Goal: Transaction & Acquisition: Book appointment/travel/reservation

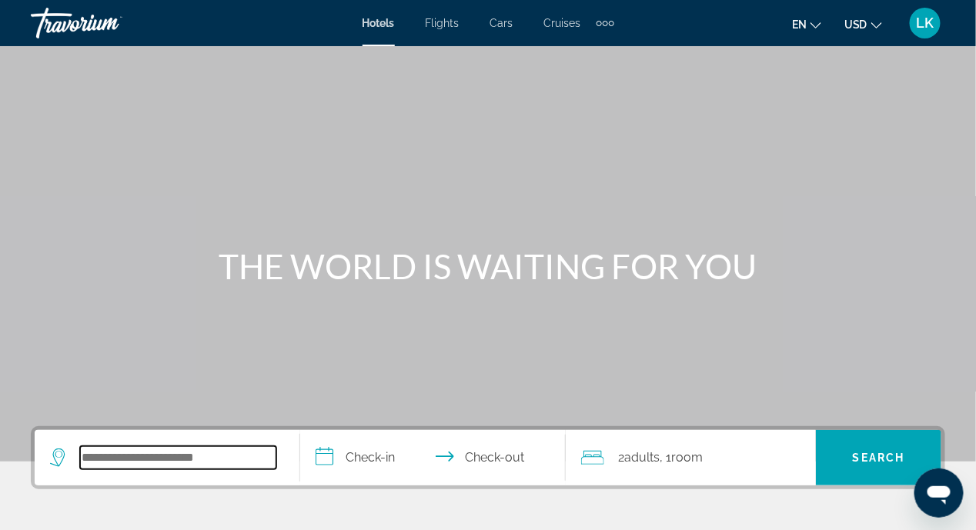
click at [95, 449] on input "Search hotel destination" at bounding box center [178, 457] width 196 height 23
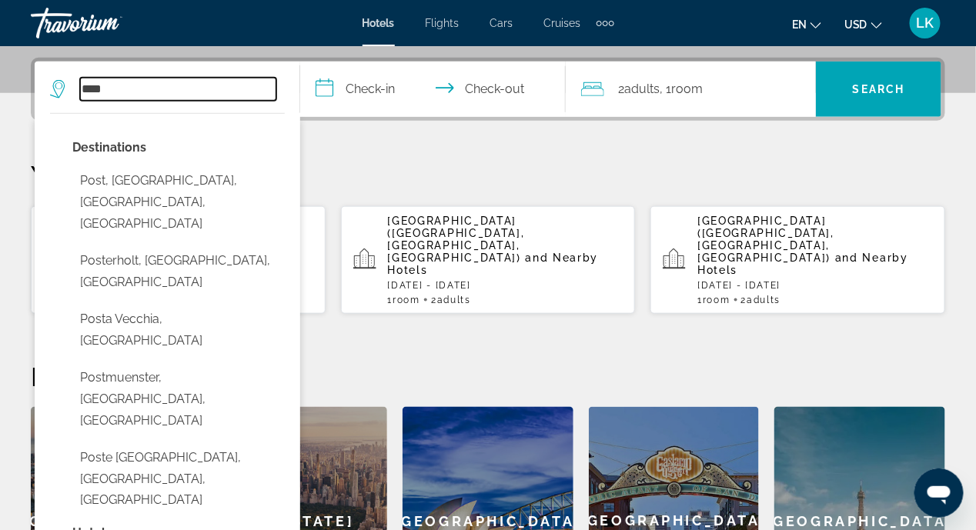
scroll to position [522, 0]
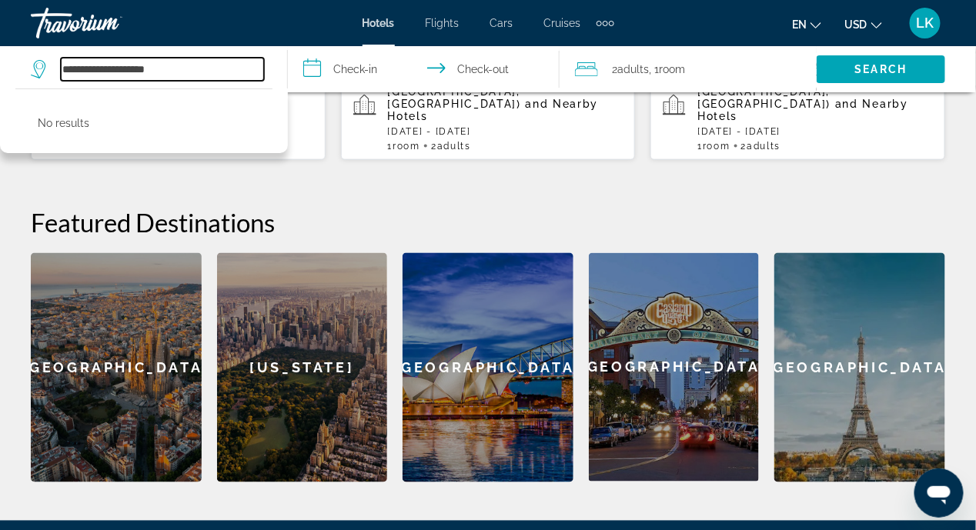
type input "**********"
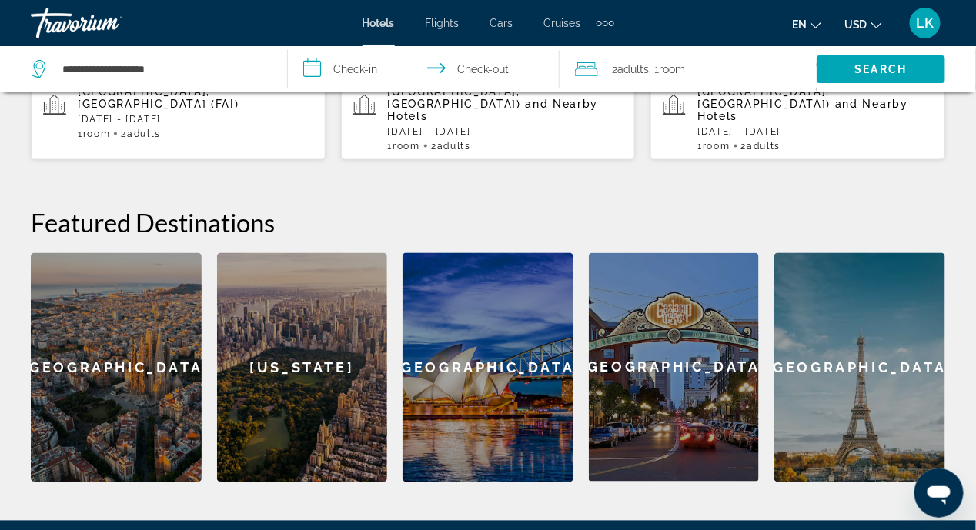
scroll to position [292, 0]
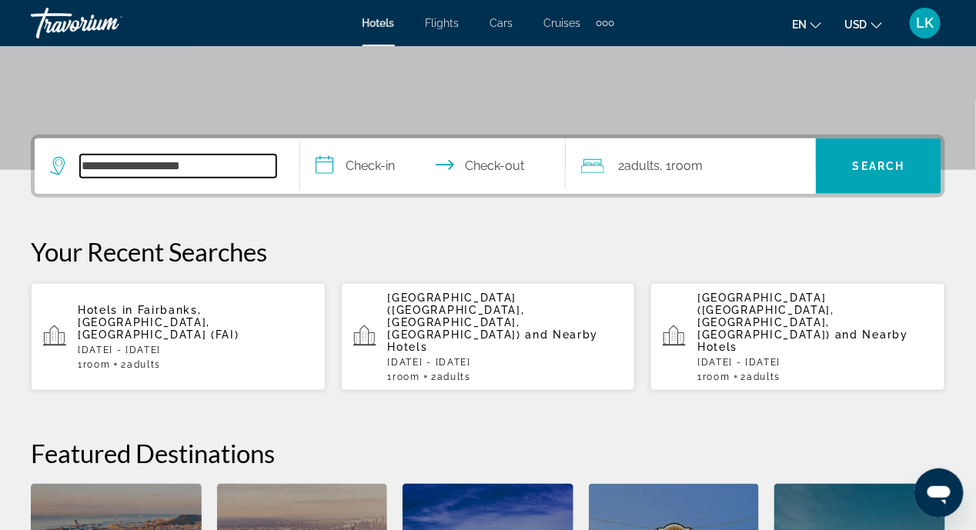
click at [223, 164] on input "**********" at bounding box center [178, 166] width 196 height 23
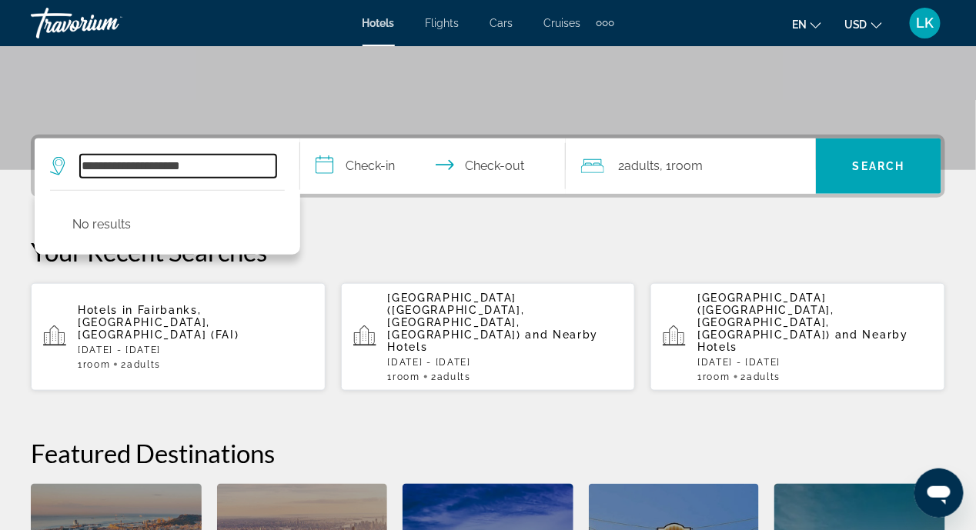
scroll to position [375, 0]
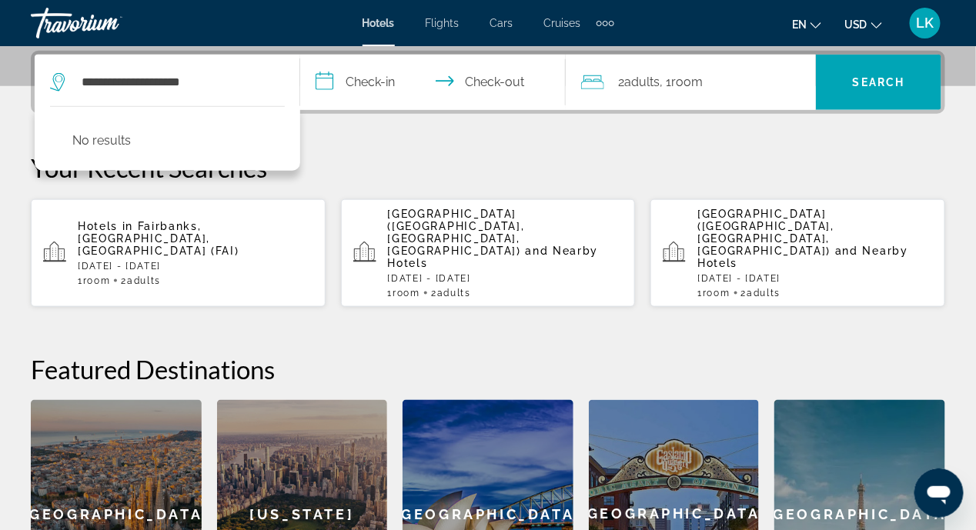
click at [350, 173] on p "Your Recent Searches" at bounding box center [488, 167] width 914 height 31
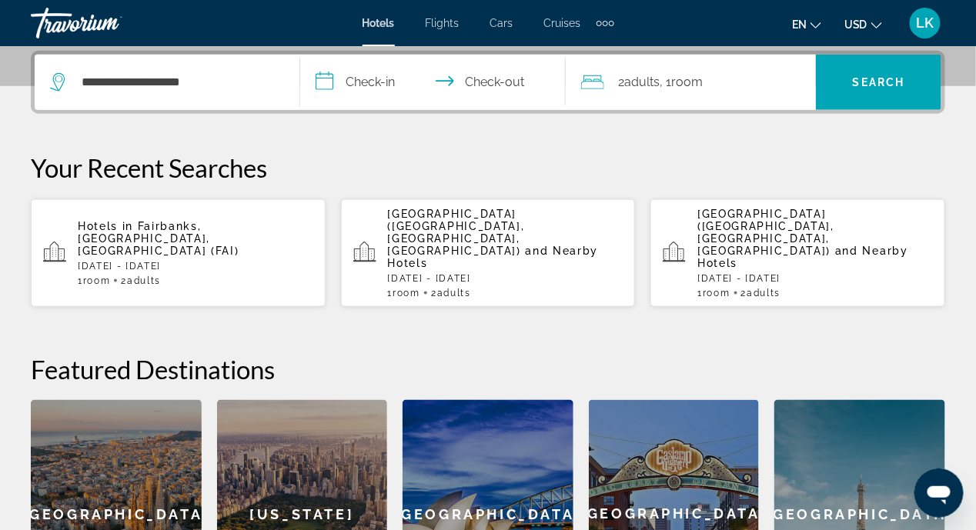
click at [118, 232] on span "Fairbanks, [GEOGRAPHIC_DATA], [GEOGRAPHIC_DATA] (FAI)" at bounding box center [159, 238] width 162 height 37
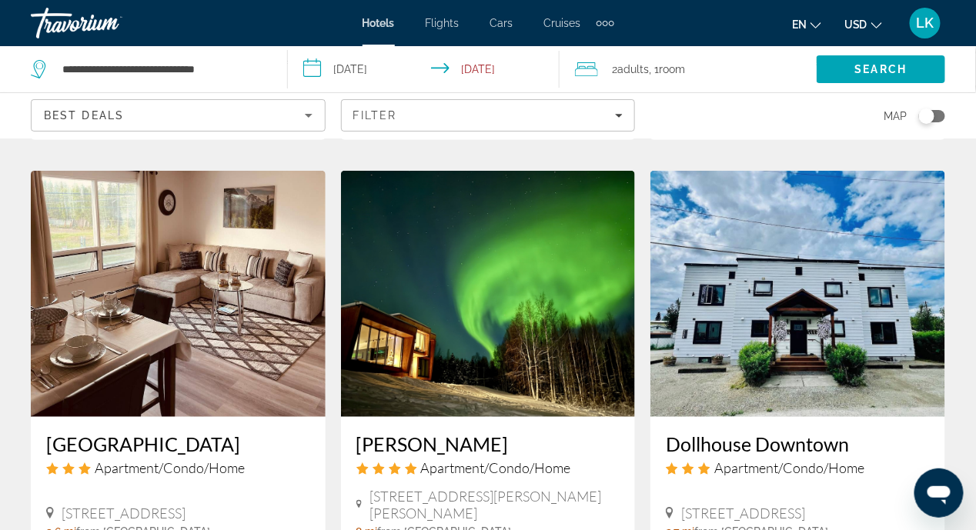
scroll to position [2153, 0]
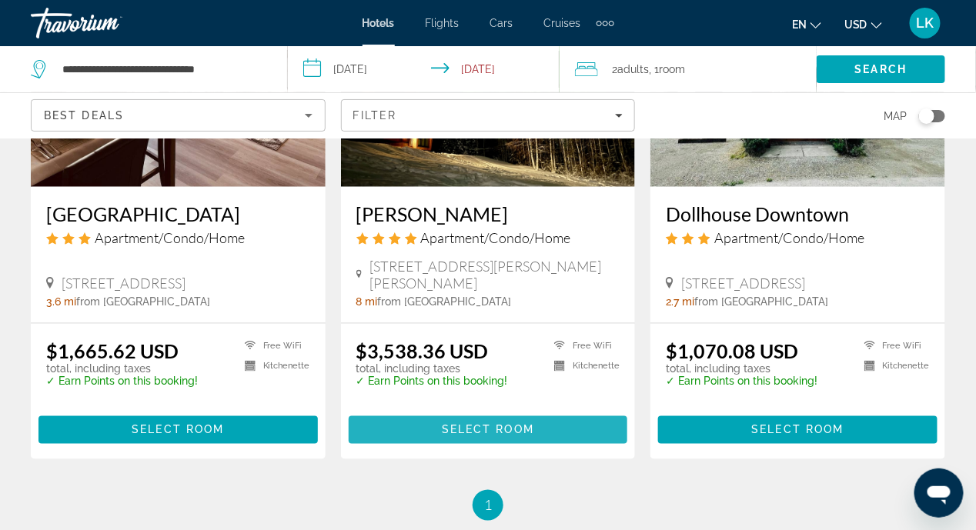
click at [473, 424] on span "Select Room" at bounding box center [488, 430] width 92 height 12
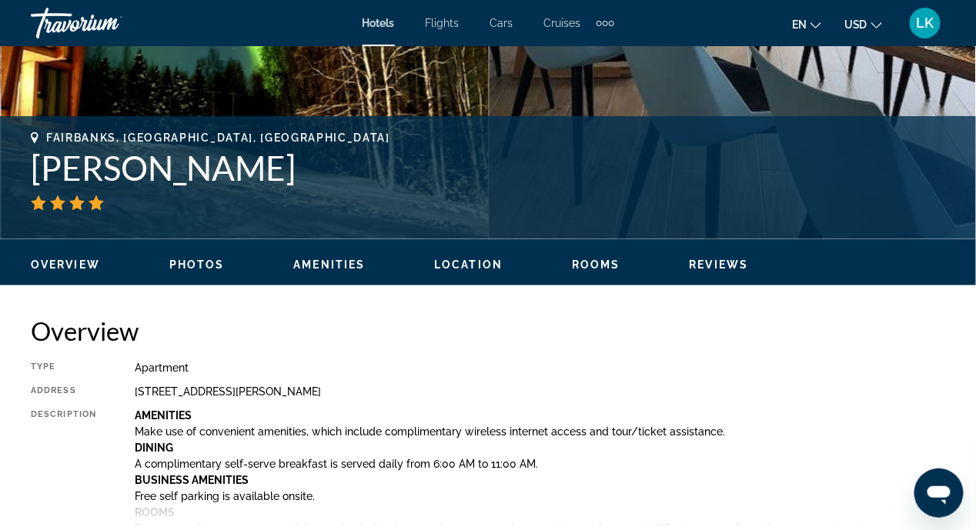
scroll to position [615, 0]
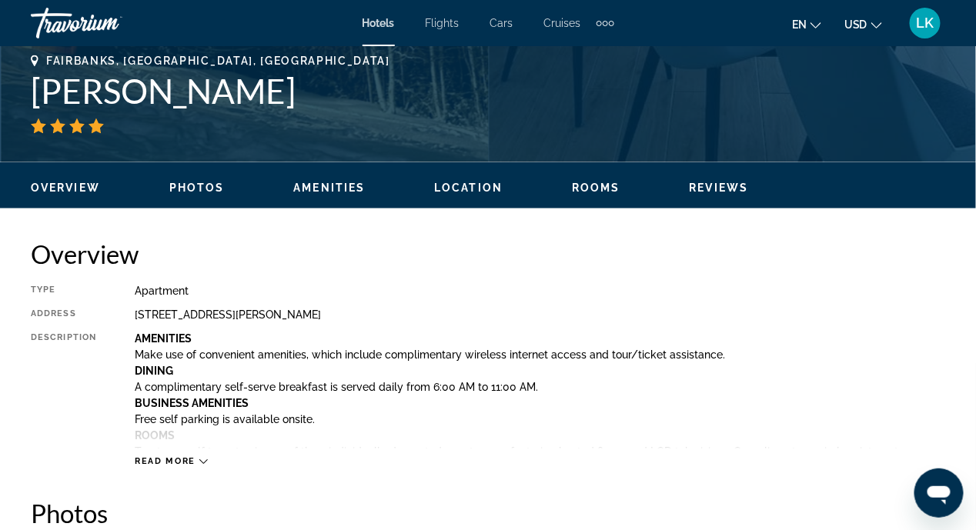
click at [195, 462] on div "Read more" at bounding box center [171, 462] width 73 height 10
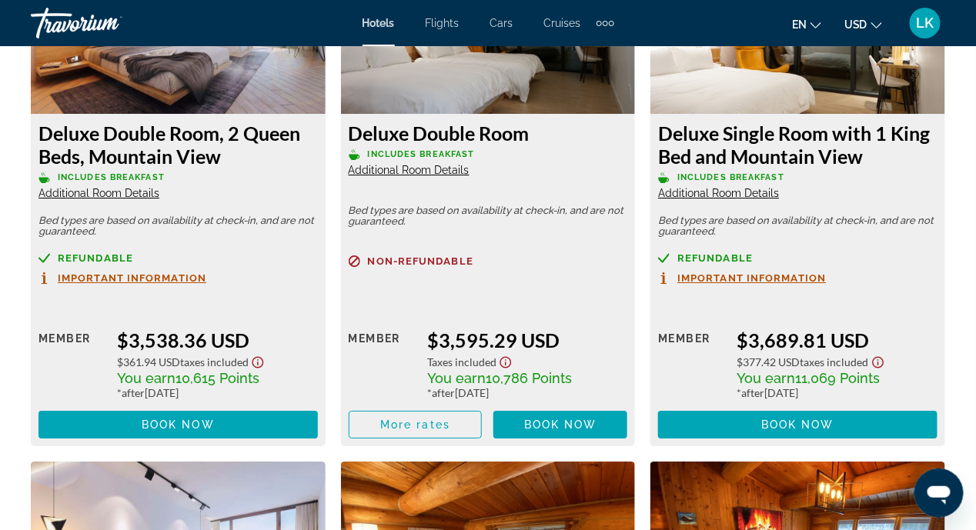
scroll to position [3154, 0]
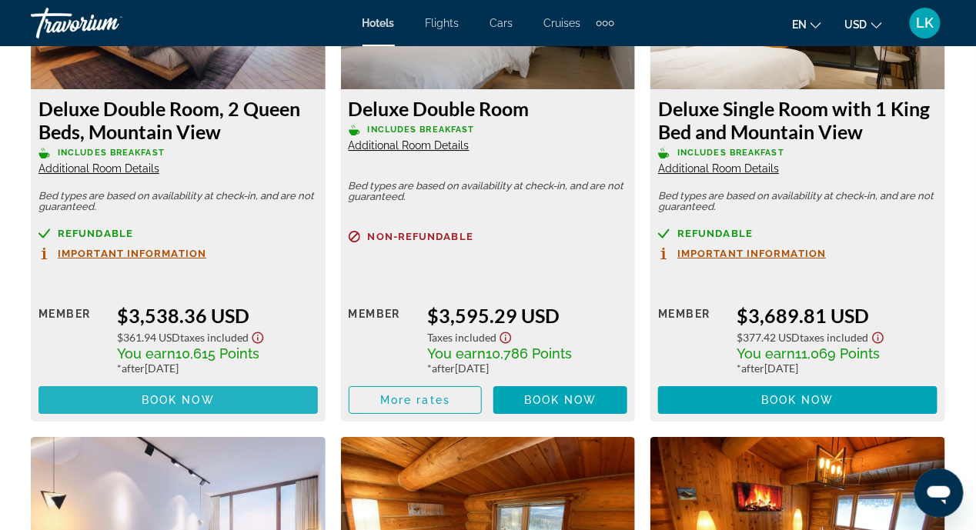
click at [165, 403] on span "Book now" at bounding box center [178, 400] width 73 height 12
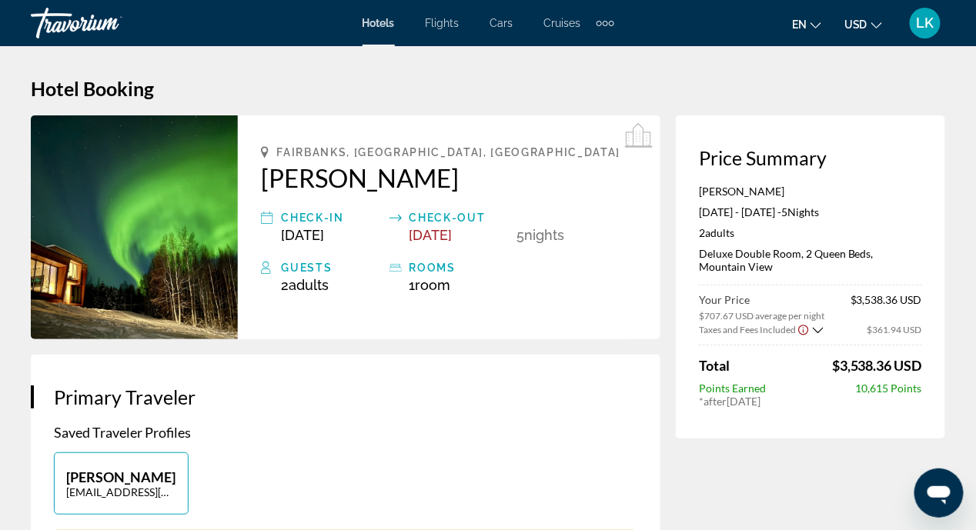
click at [634, 138] on icon "Main content" at bounding box center [639, 137] width 28 height 28
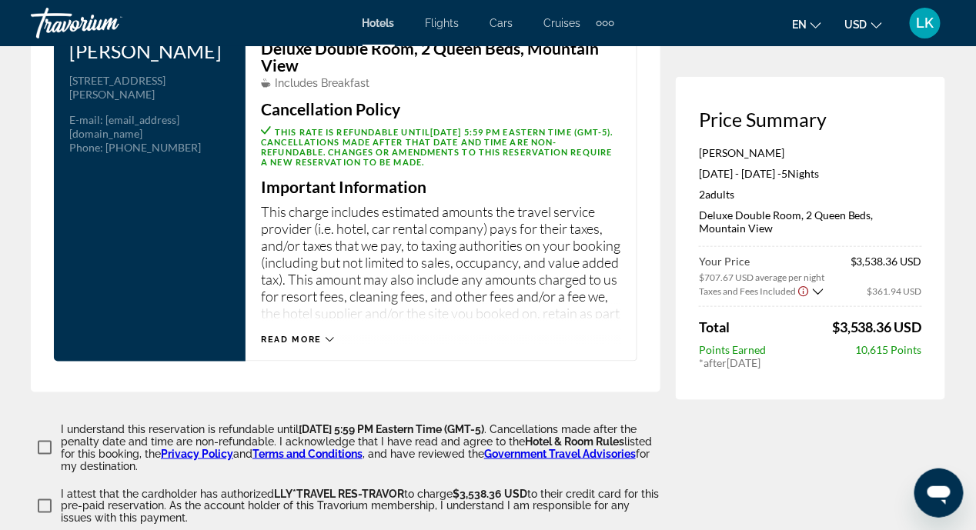
scroll to position [2076, 0]
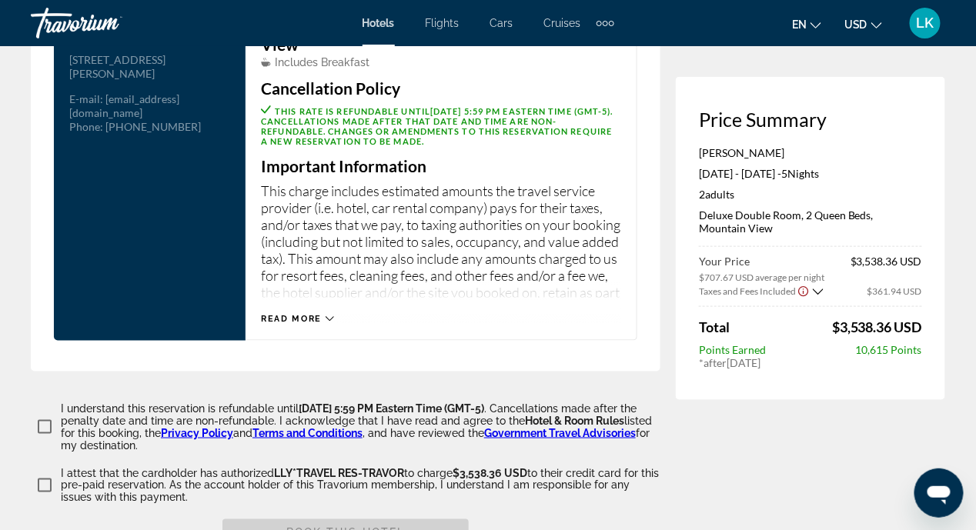
click at [332, 323] on icon "Main content" at bounding box center [329, 319] width 8 height 8
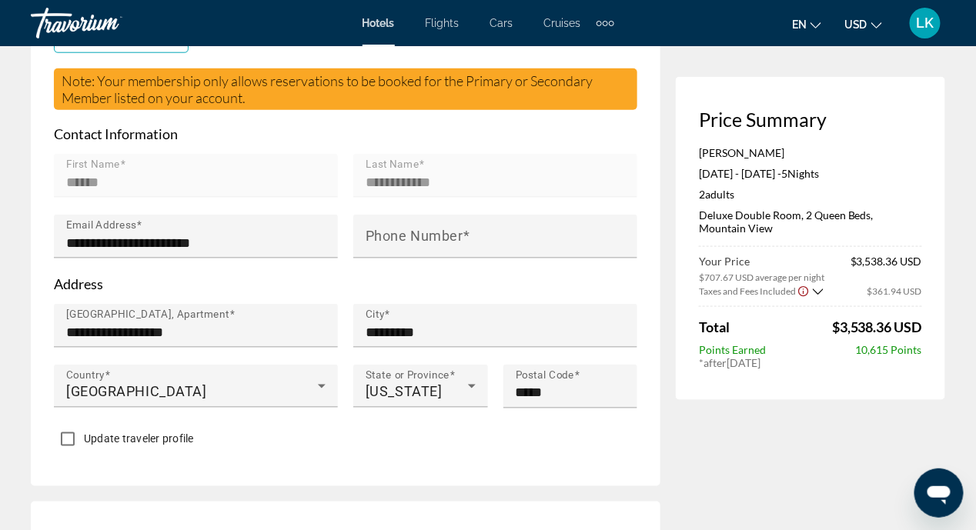
scroll to position [0, 0]
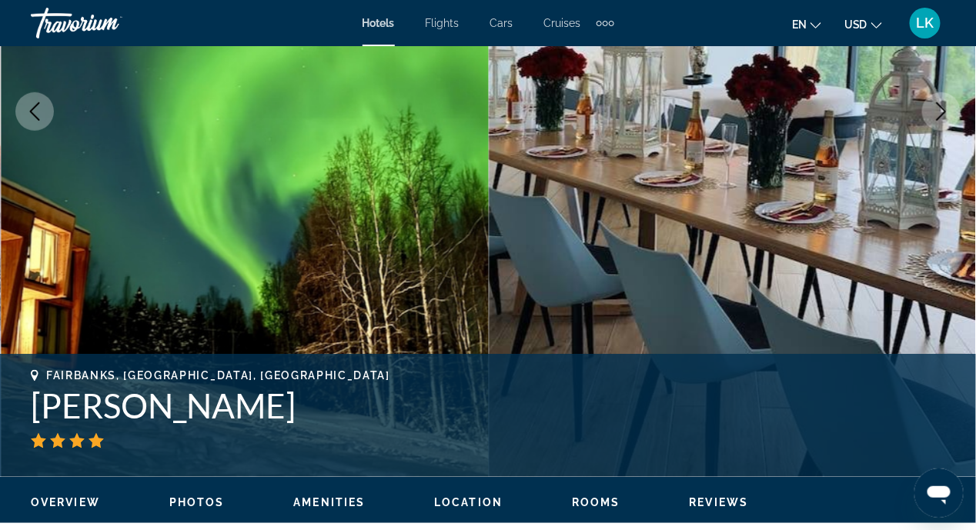
scroll to position [385, 0]
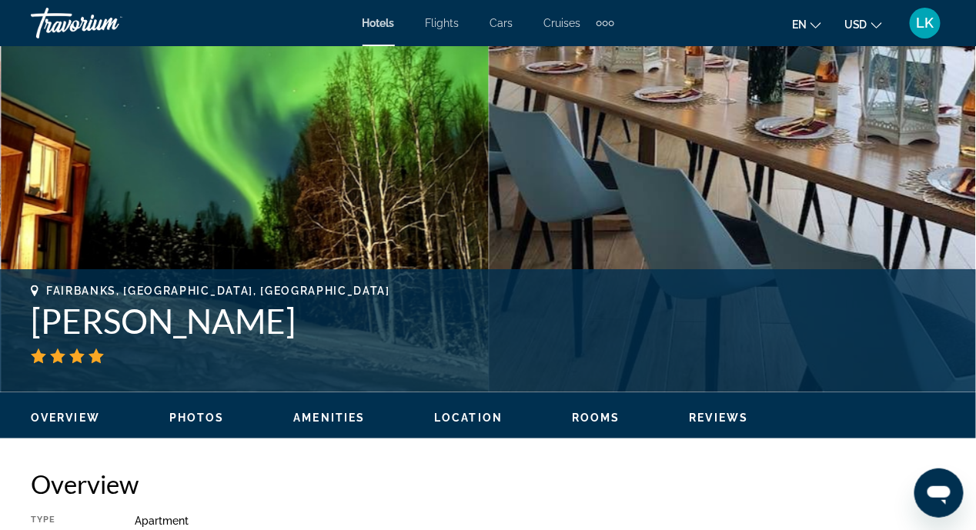
click at [453, 419] on span "Location" at bounding box center [468, 418] width 68 height 12
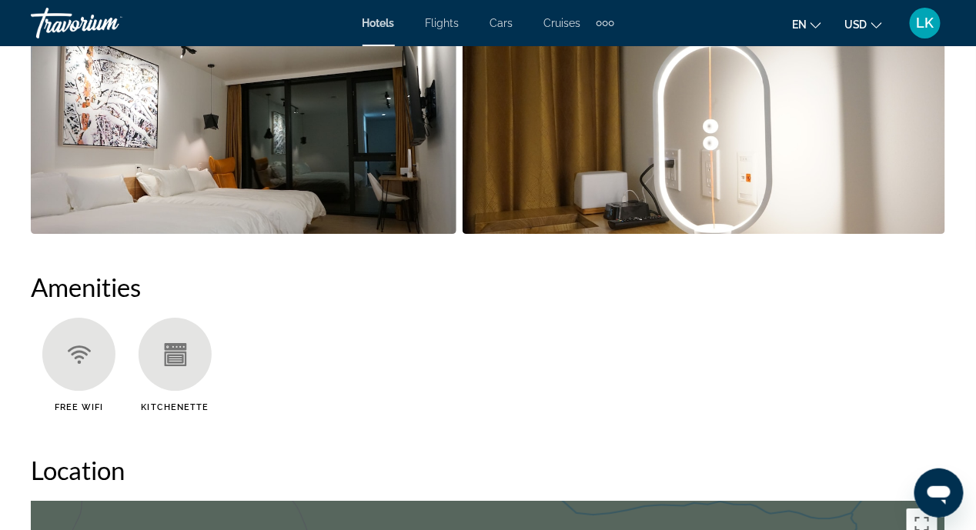
scroll to position [1062, 0]
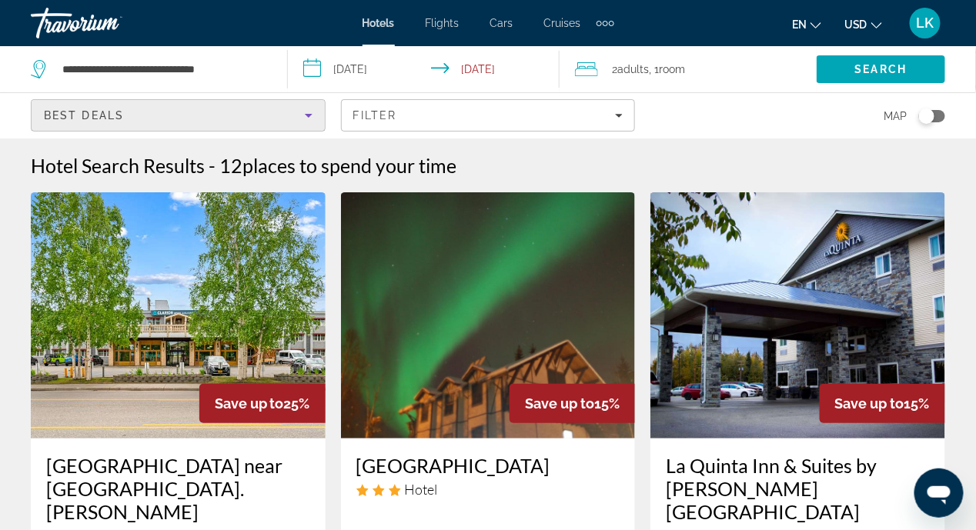
click at [313, 114] on icon "Sort by" at bounding box center [308, 115] width 18 height 18
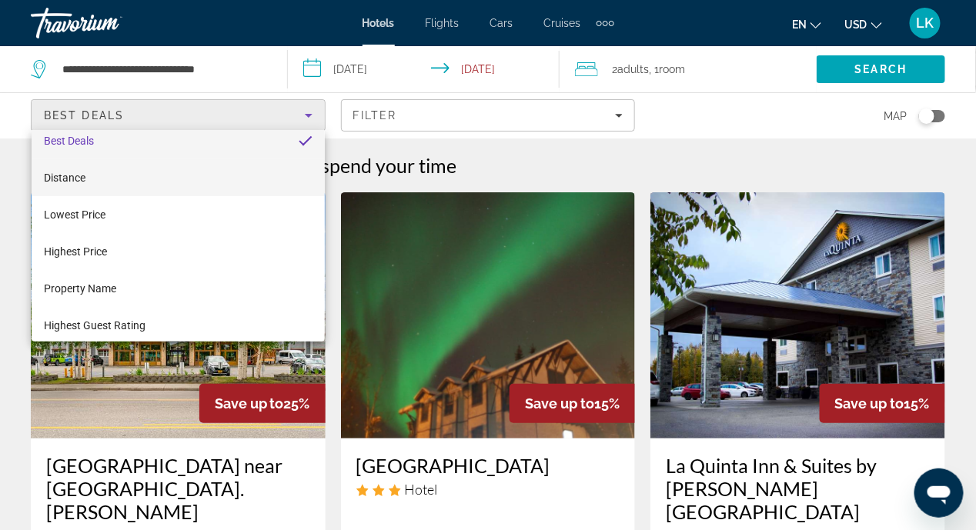
scroll to position [22, 0]
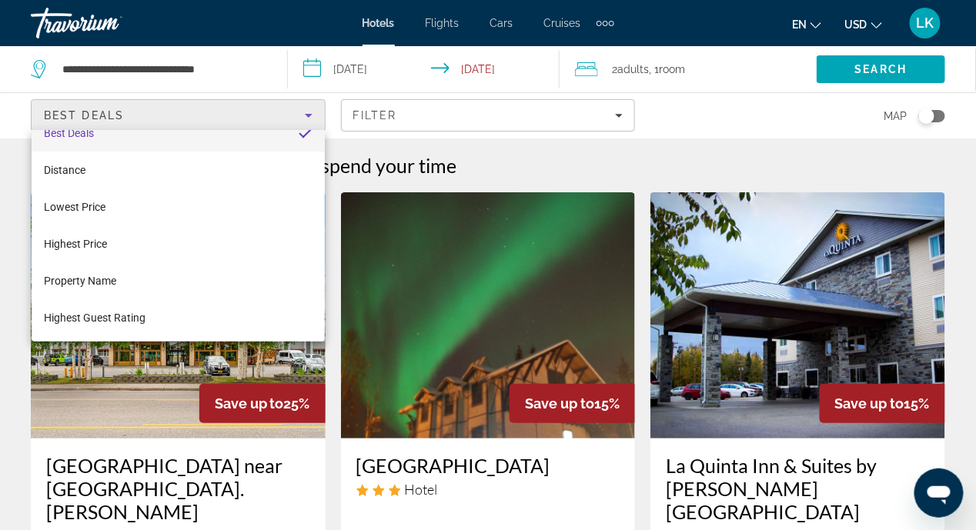
click at [13, 232] on div at bounding box center [488, 265] width 976 height 530
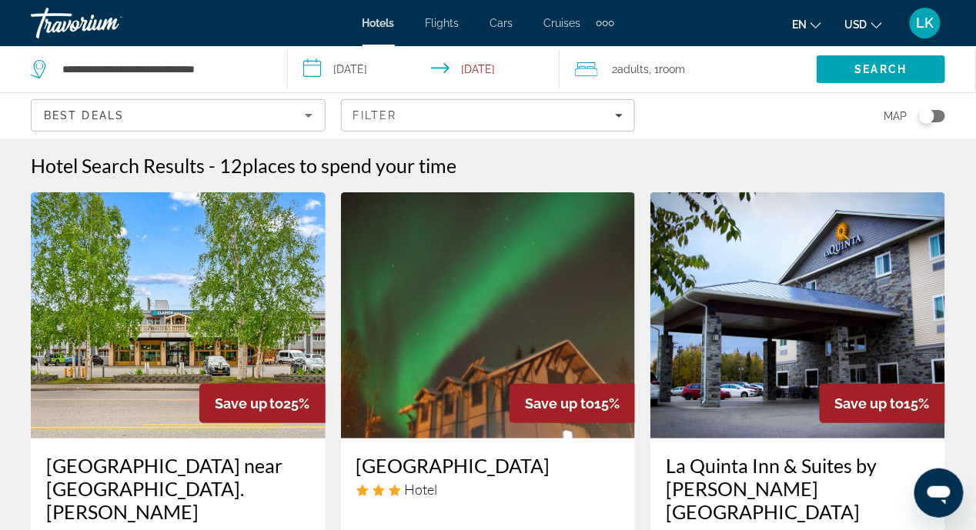
click at [442, 24] on span "Flights" at bounding box center [442, 23] width 34 height 12
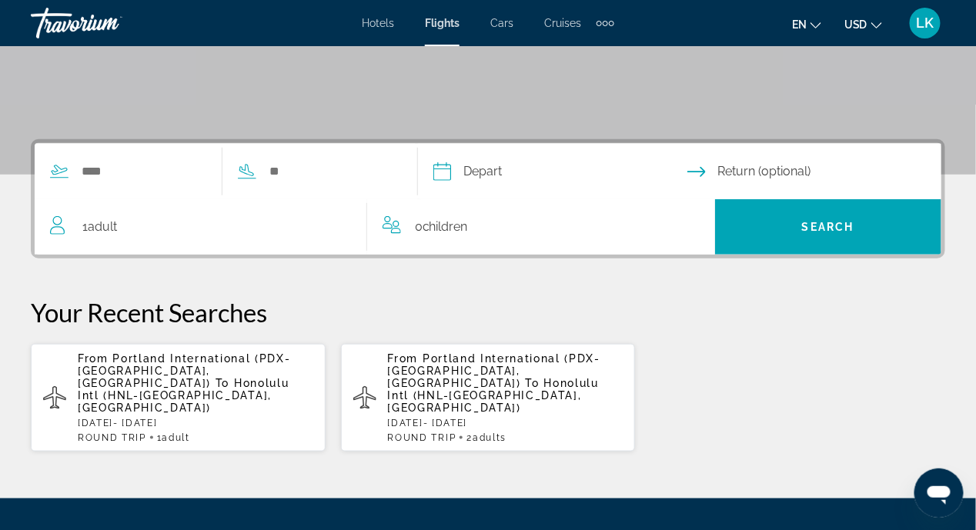
scroll to position [307, 0]
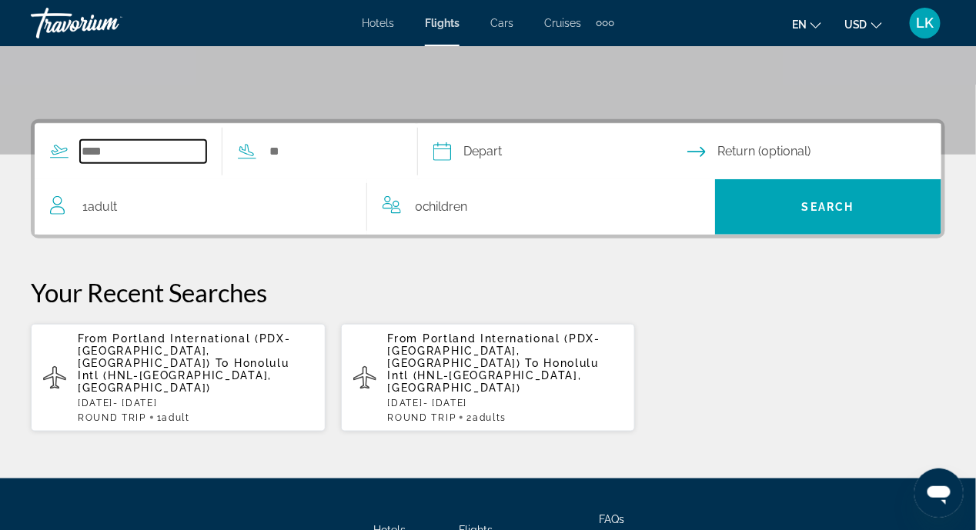
click at [92, 145] on input "Search widget" at bounding box center [143, 151] width 126 height 23
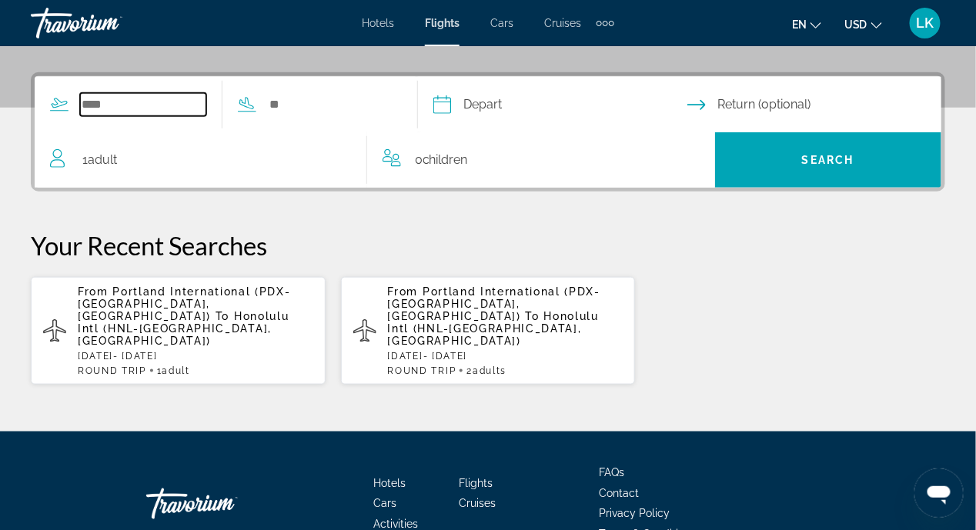
scroll to position [375, 0]
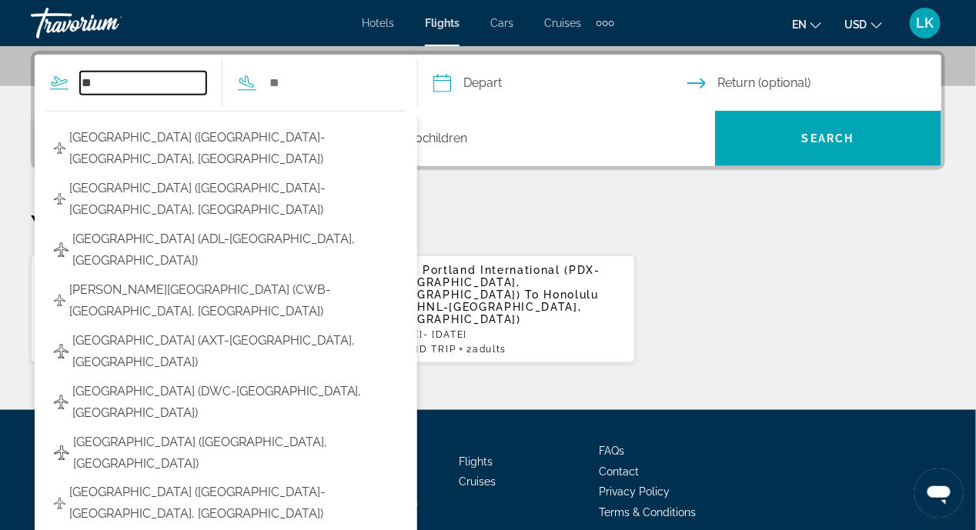
type input "*"
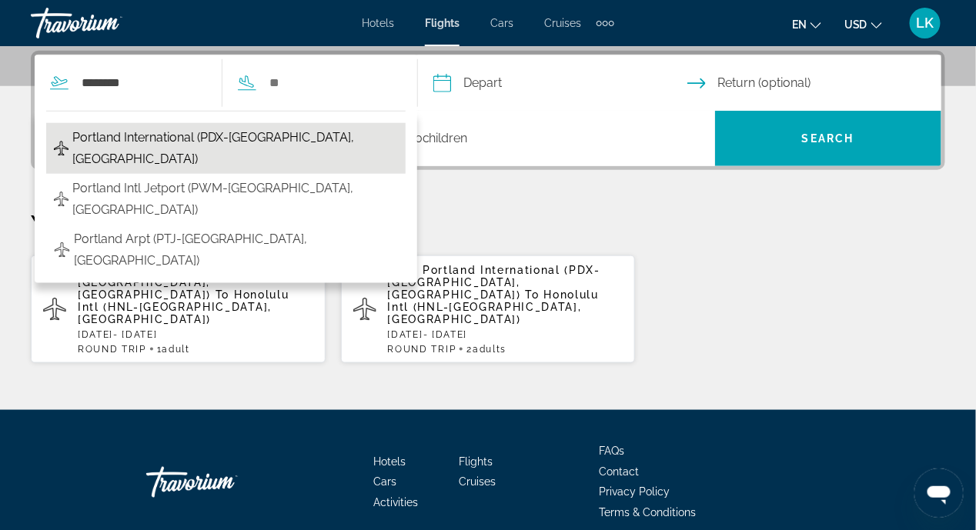
click at [222, 143] on span "Portland International (PDX-[GEOGRAPHIC_DATA], [GEOGRAPHIC_DATA])" at bounding box center [234, 148] width 325 height 43
type input "**********"
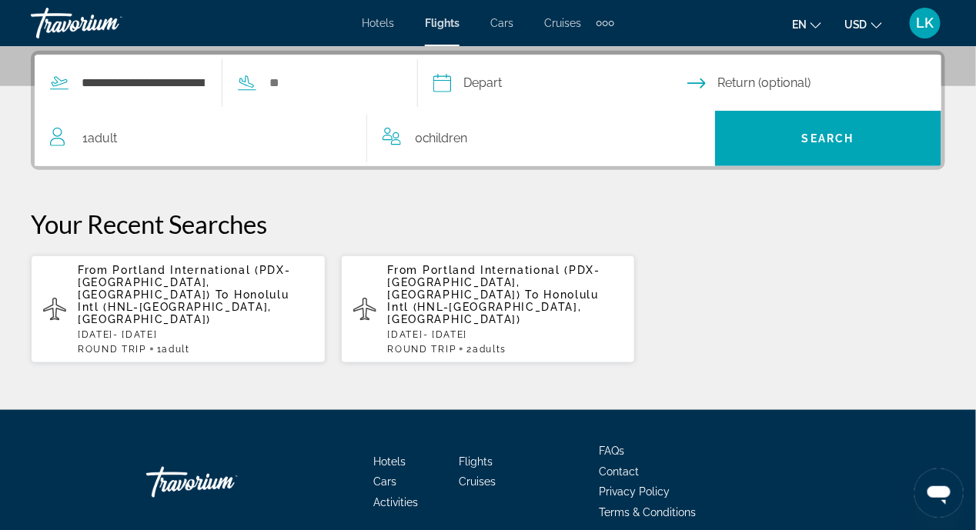
click at [481, 82] on input "Depart date" at bounding box center [559, 85] width 260 height 60
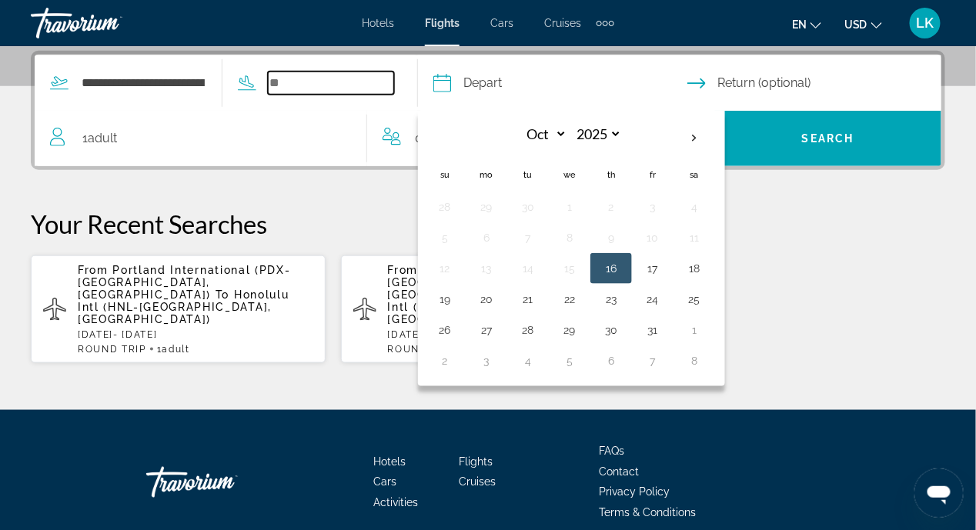
click at [292, 75] on input "Search widget" at bounding box center [331, 83] width 126 height 23
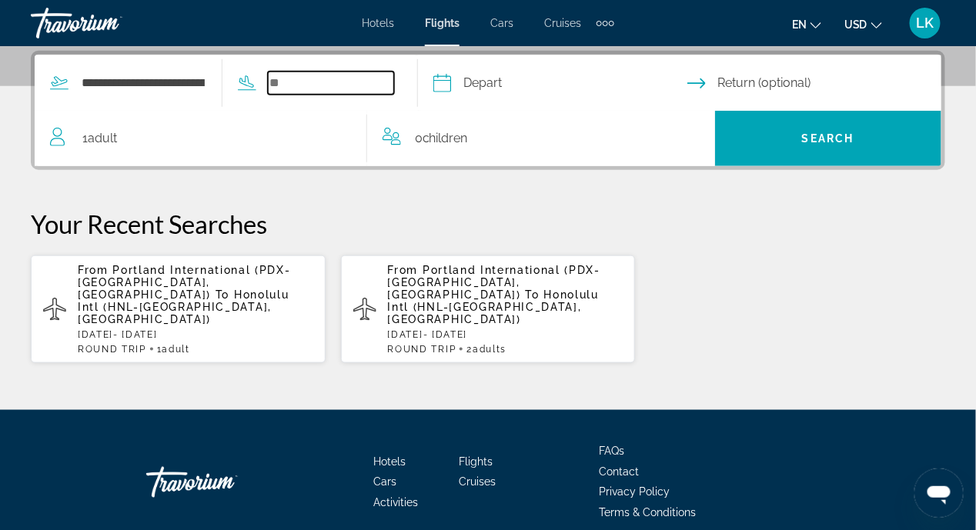
click at [299, 81] on input "Search widget" at bounding box center [331, 83] width 126 height 23
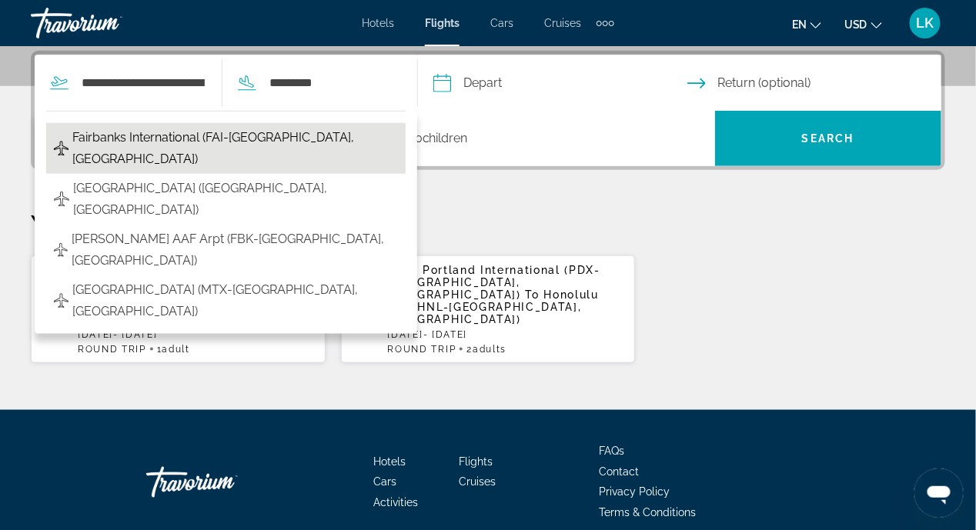
click at [319, 142] on span "Fairbanks International (FAI-[GEOGRAPHIC_DATA], [GEOGRAPHIC_DATA])" at bounding box center [234, 148] width 325 height 43
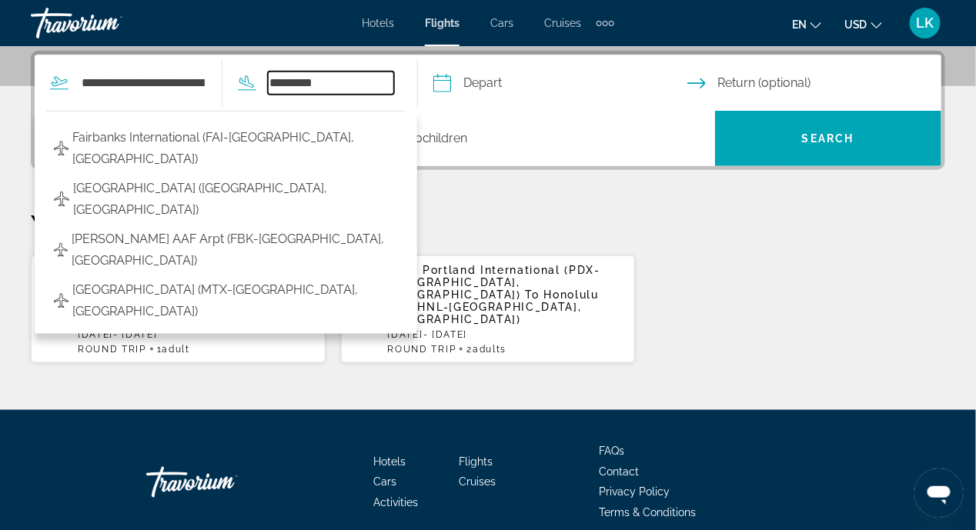
type input "**********"
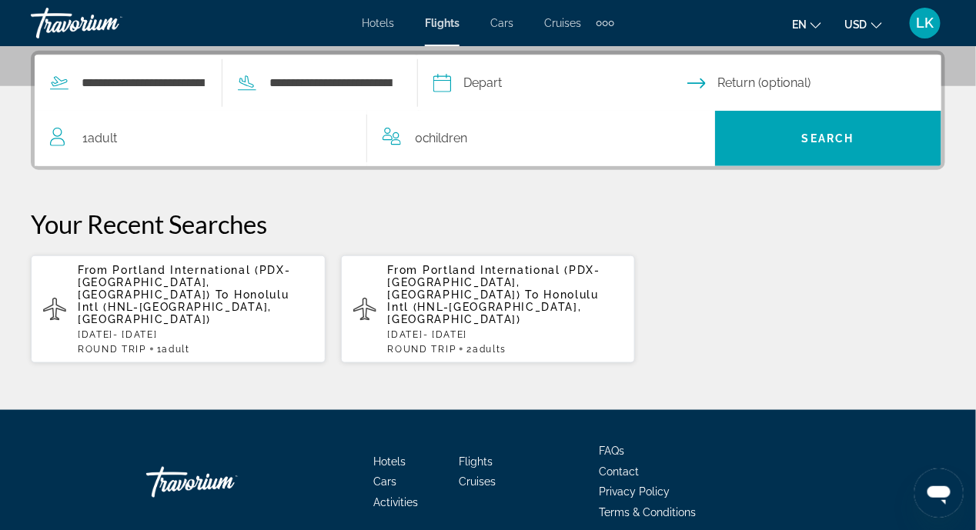
click at [470, 86] on input "Depart date" at bounding box center [559, 85] width 260 height 60
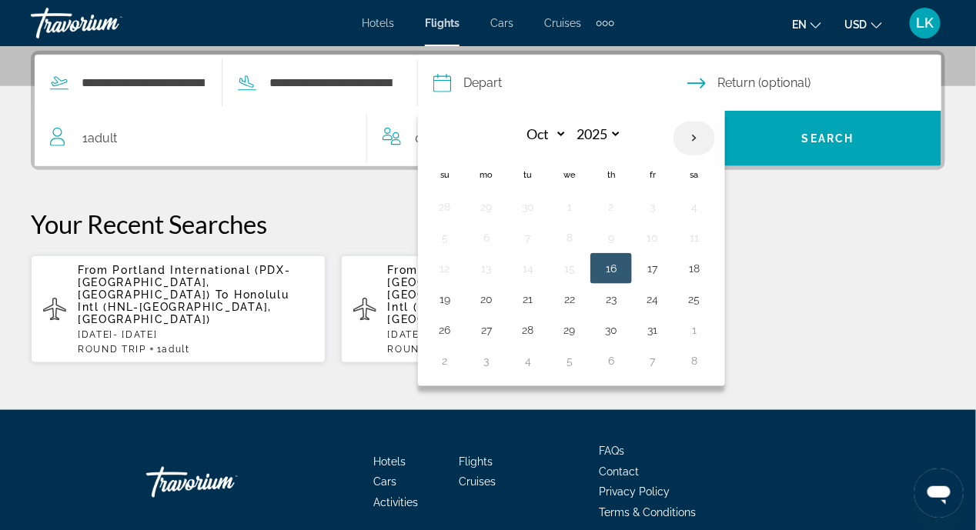
click at [715, 134] on th "Next month" at bounding box center [694, 139] width 42 height 34
select select "*"
select select "****"
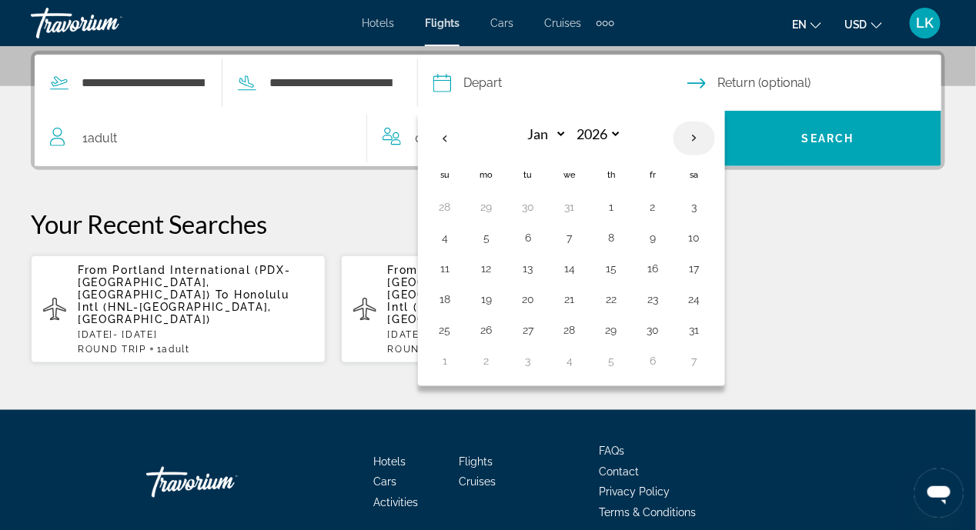
click at [715, 134] on th "Next month" at bounding box center [694, 139] width 42 height 34
click at [465, 132] on th "Previous month" at bounding box center [445, 139] width 42 height 34
select select "*"
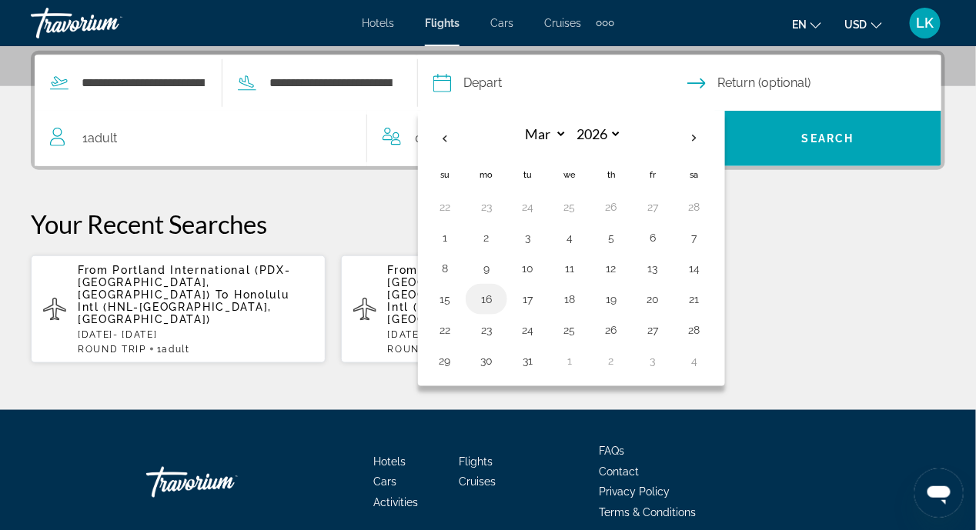
click at [499, 298] on button "16" at bounding box center [486, 300] width 25 height 22
type input "**********"
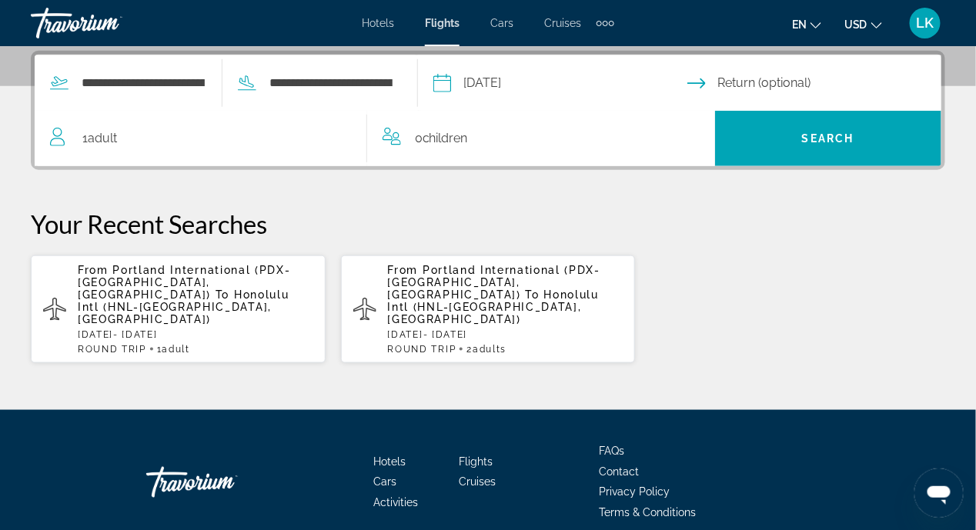
click at [712, 82] on input "Return date" at bounding box center [817, 85] width 260 height 60
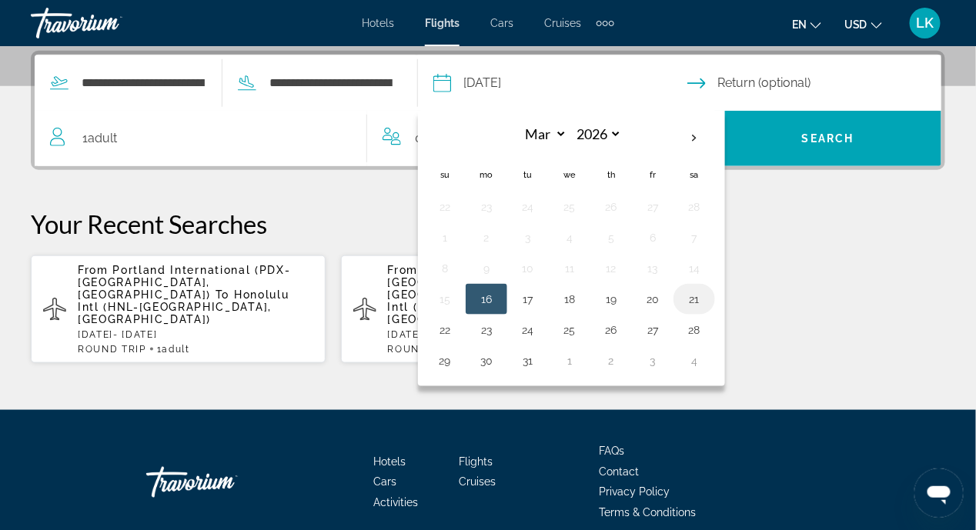
click at [706, 295] on button "21" at bounding box center [694, 300] width 25 height 22
type input "**********"
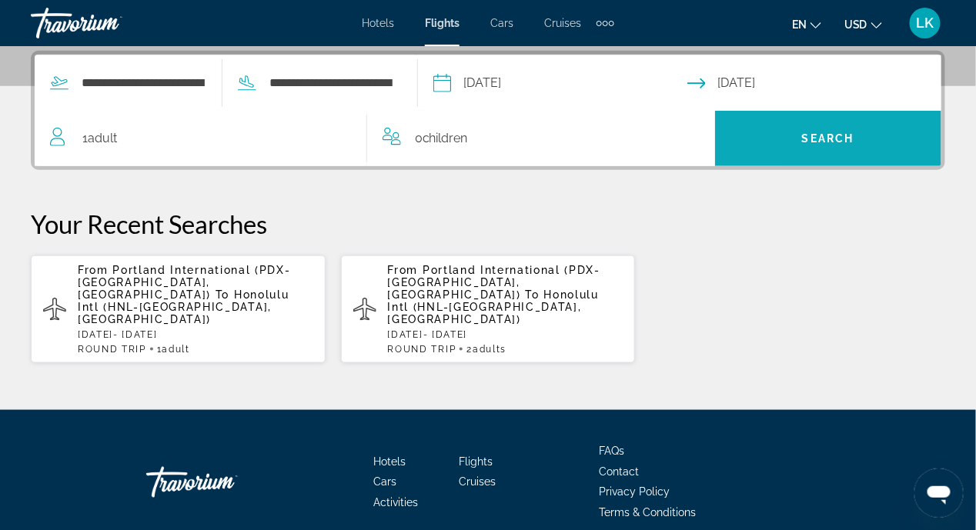
click at [785, 131] on span "Search" at bounding box center [828, 138] width 227 height 37
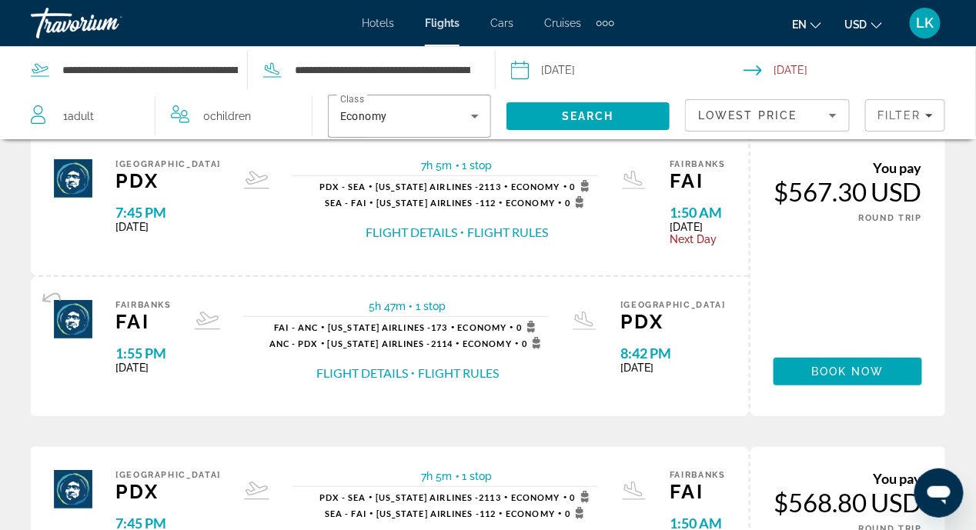
scroll to position [77, 0]
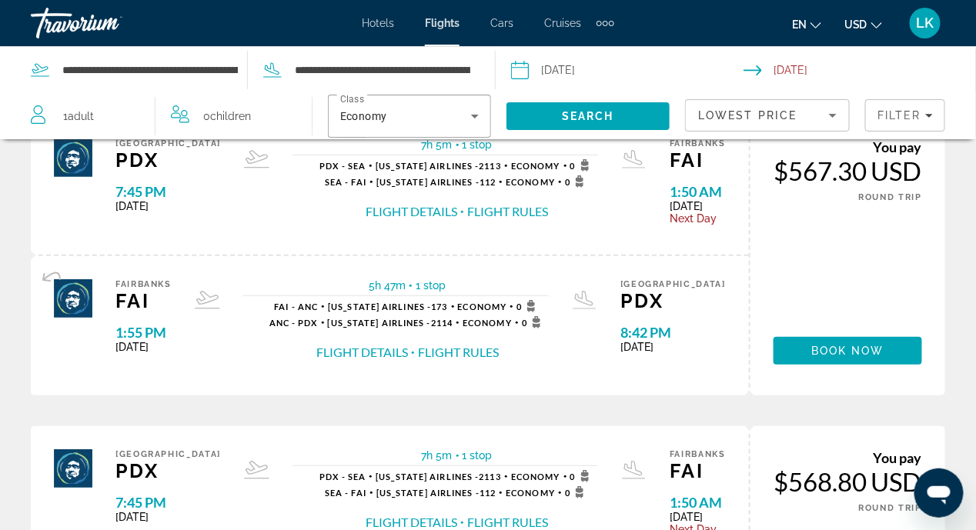
click at [408, 350] on button "Flight Details" at bounding box center [362, 352] width 92 height 17
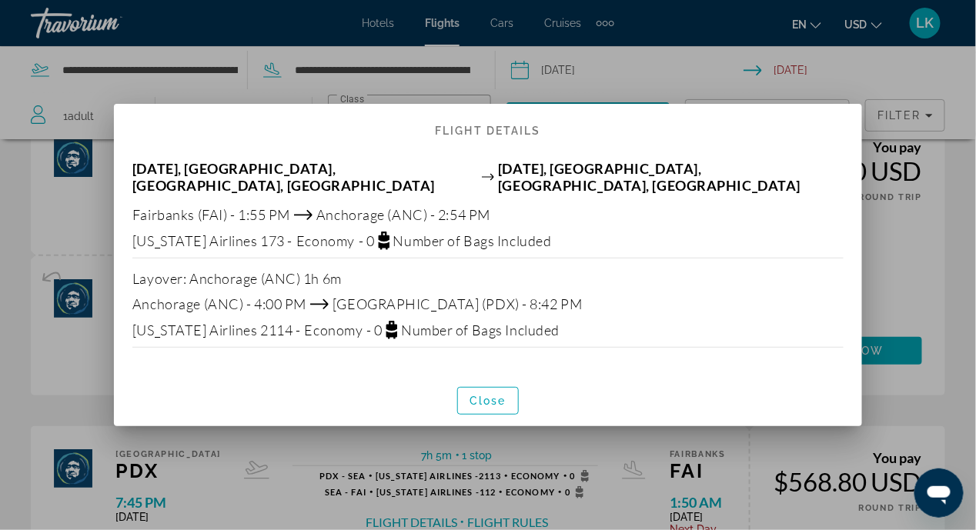
scroll to position [0, 0]
click at [29, 203] on div at bounding box center [488, 265] width 976 height 530
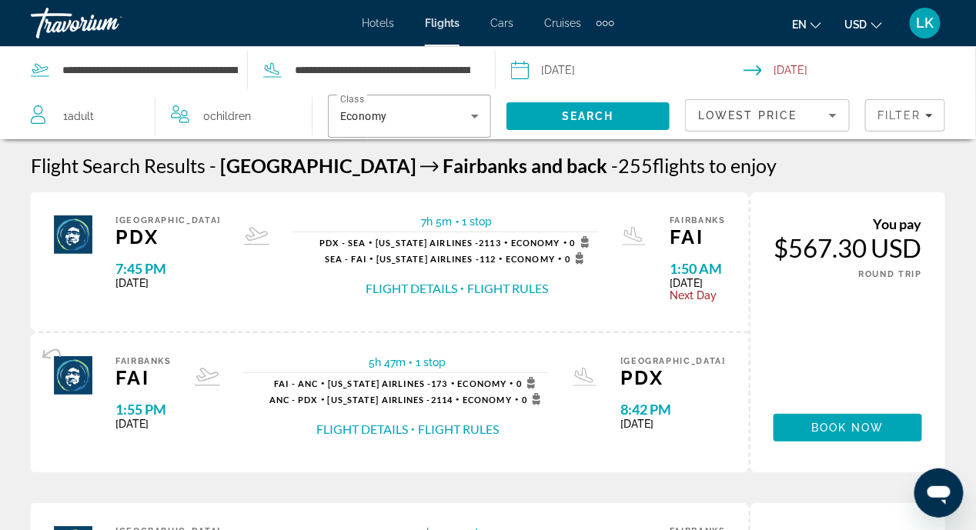
click at [467, 287] on button "Flight Rules" at bounding box center [507, 288] width 81 height 17
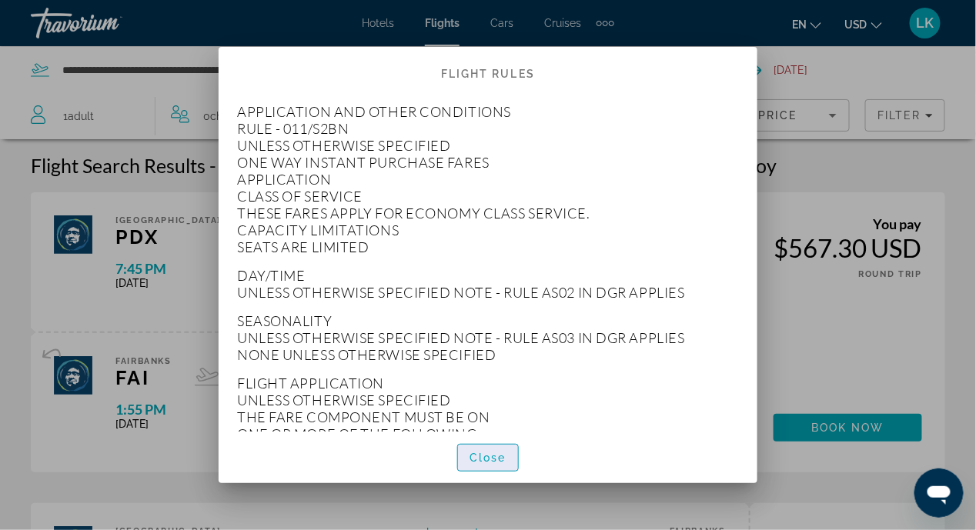
click at [495, 463] on span "Close" at bounding box center [487, 458] width 37 height 12
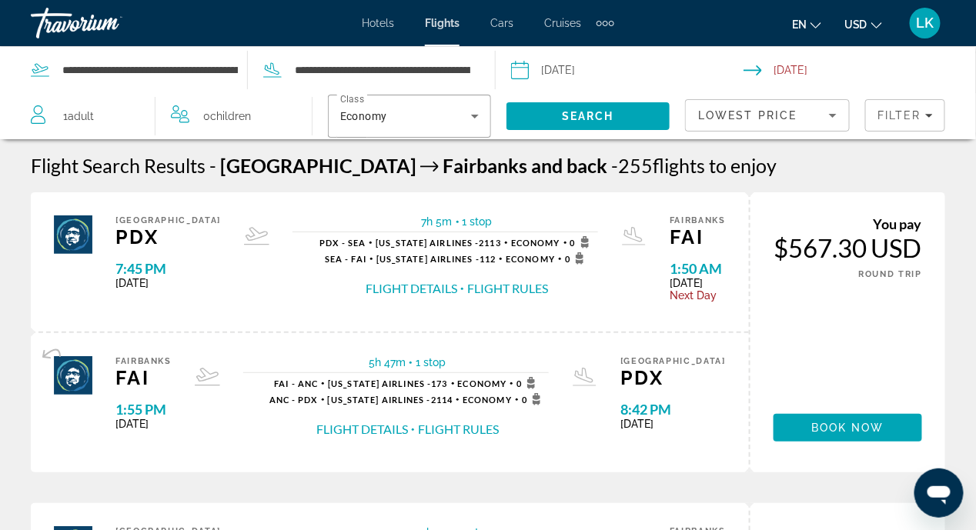
click at [378, 289] on button "Flight Details" at bounding box center [411, 288] width 92 height 17
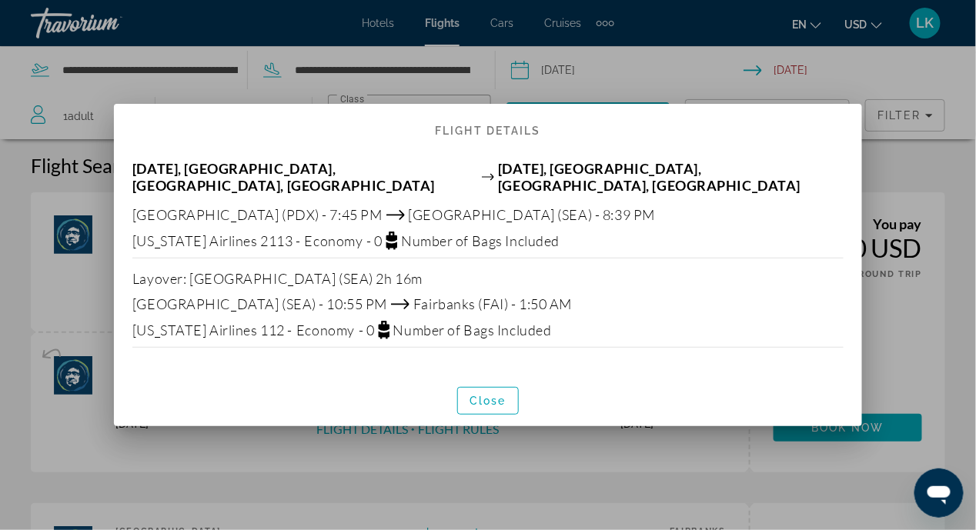
click at [645, 76] on div at bounding box center [488, 265] width 976 height 530
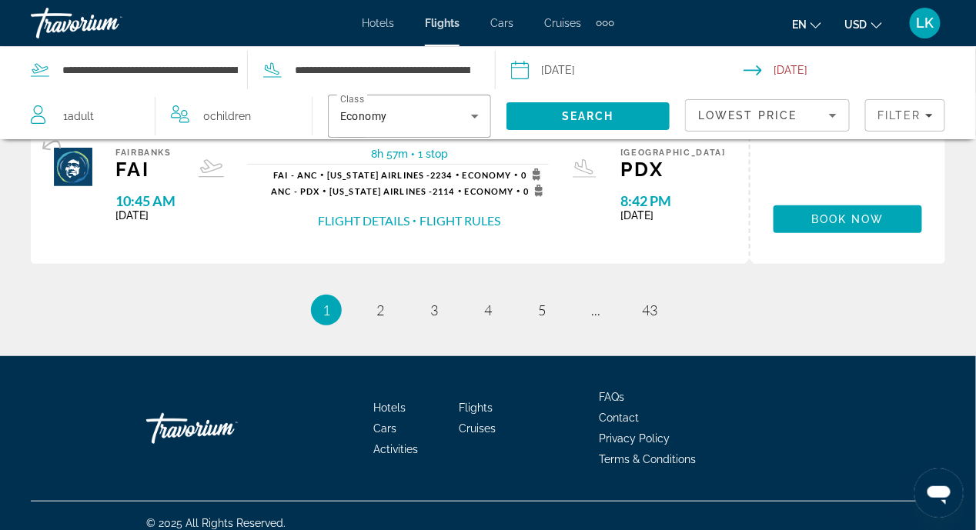
scroll to position [1770, 0]
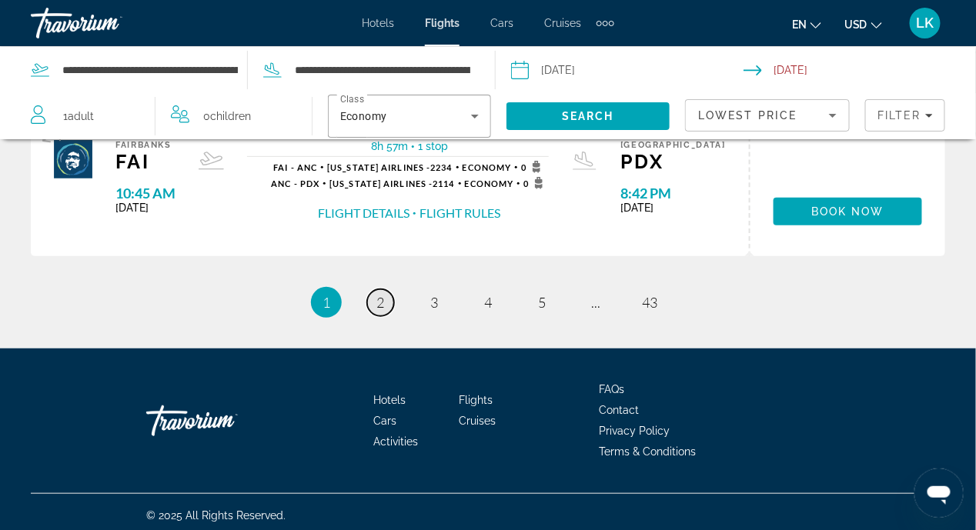
click at [377, 295] on span "2" at bounding box center [380, 302] width 8 height 17
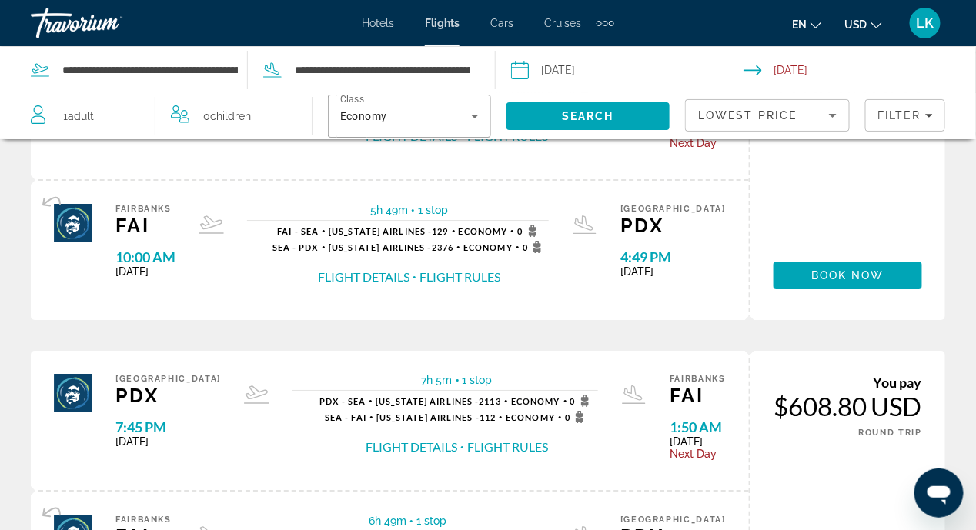
scroll to position [1770, 0]
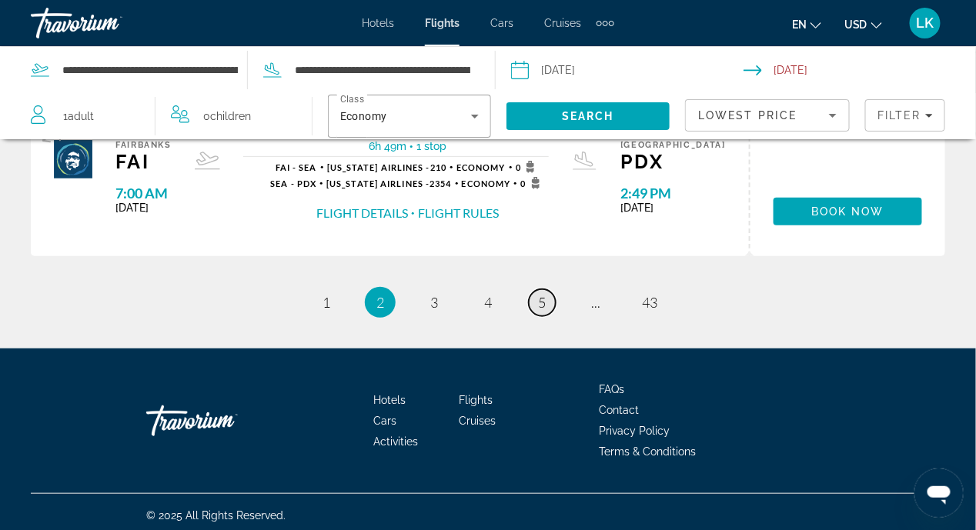
click at [535, 296] on link "page 5" at bounding box center [542, 302] width 27 height 27
